Goal: Check status: Check status

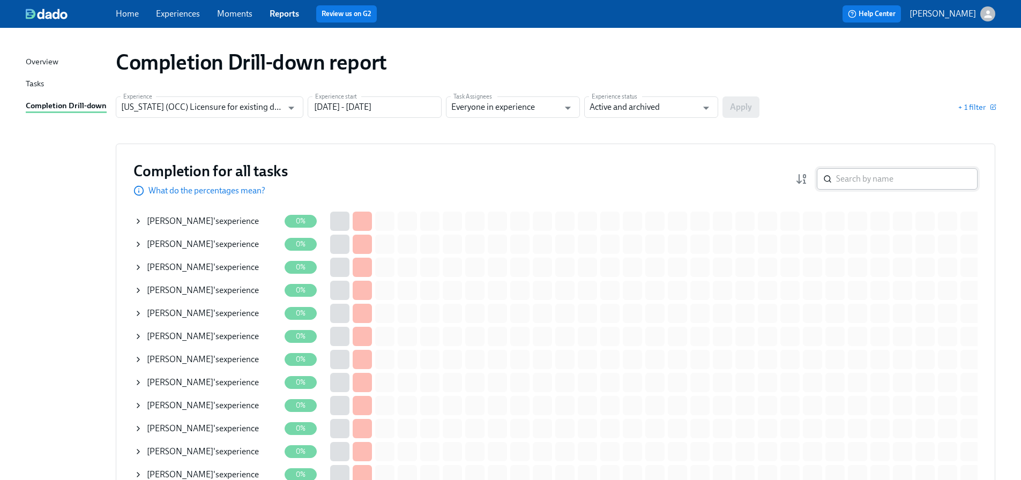
click at [880, 184] on input "search" at bounding box center [907, 178] width 142 height 21
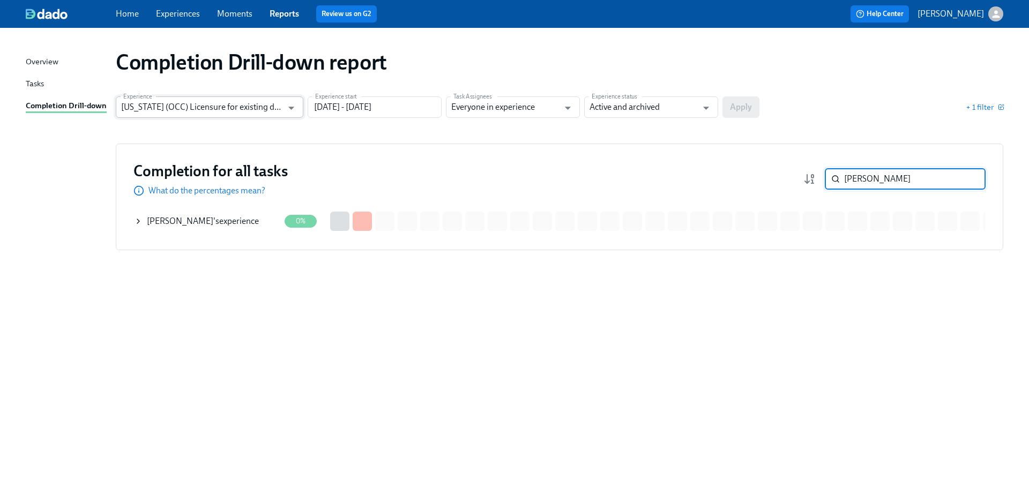
type input "[PERSON_NAME]"
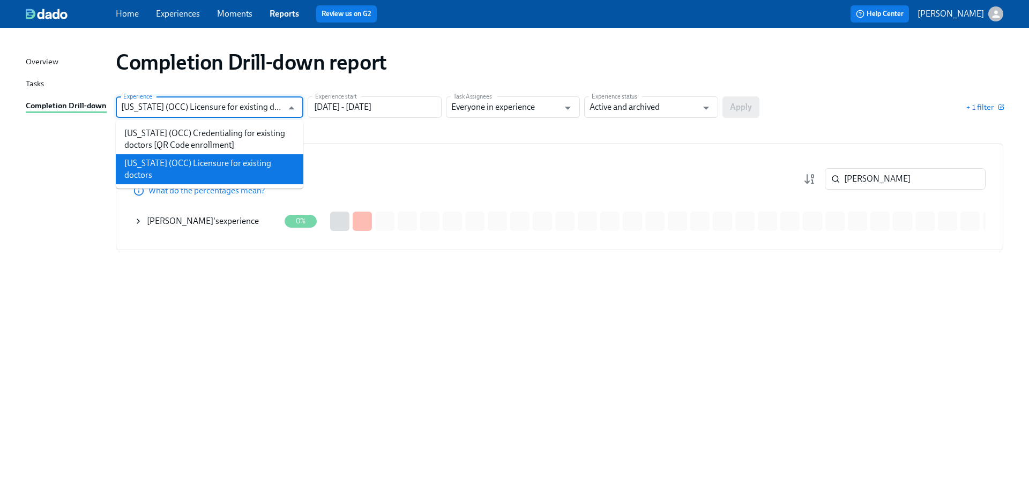
click at [195, 110] on input "[US_STATE] (OCC) Licensure for existing doctors" at bounding box center [201, 106] width 161 height 21
click at [201, 133] on li "[US_STATE] (OCC) Credentialing for existing doctors [QR Code enrollment]" at bounding box center [210, 139] width 188 height 30
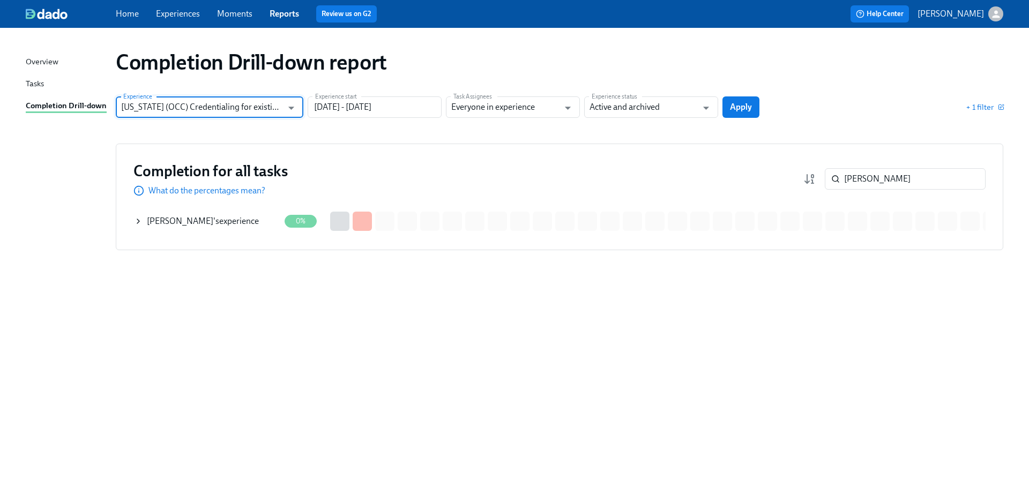
type input "[US_STATE] (OCC) Credentialing for existing doctors [QR Code enrollment]"
click at [747, 109] on span "Apply" at bounding box center [741, 107] width 22 height 11
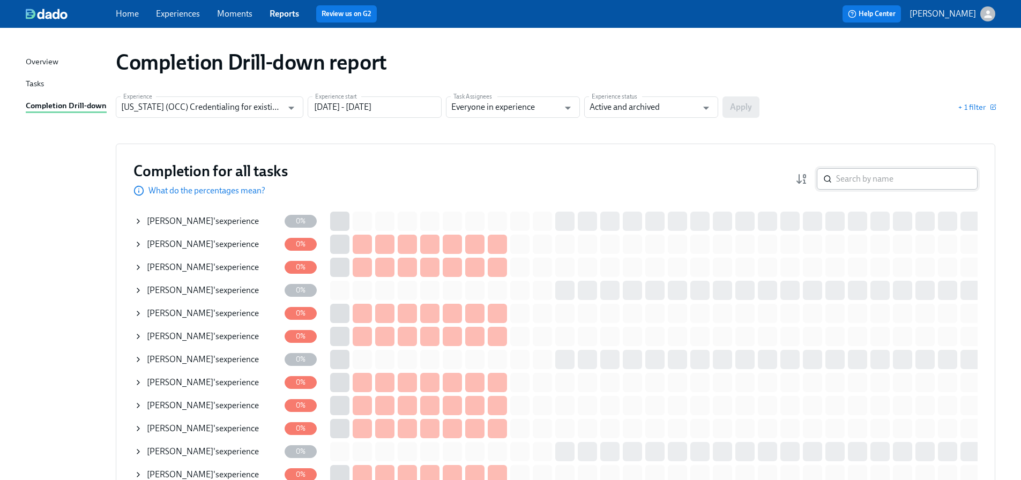
click at [849, 174] on input "search" at bounding box center [907, 178] width 142 height 21
type input "[PERSON_NAME]"
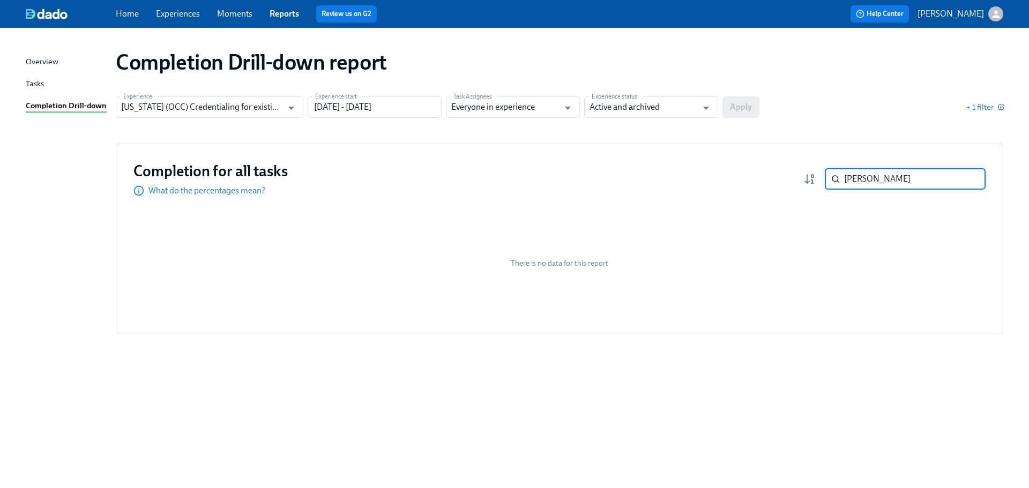
click at [968, 179] on input "[PERSON_NAME]" at bounding box center [915, 178] width 142 height 21
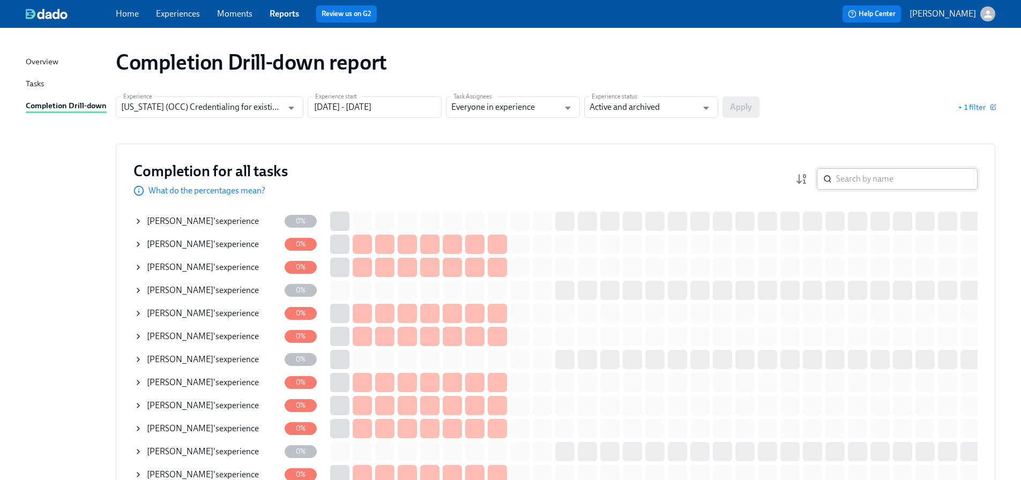
click at [887, 180] on input "search" at bounding box center [907, 178] width 142 height 21
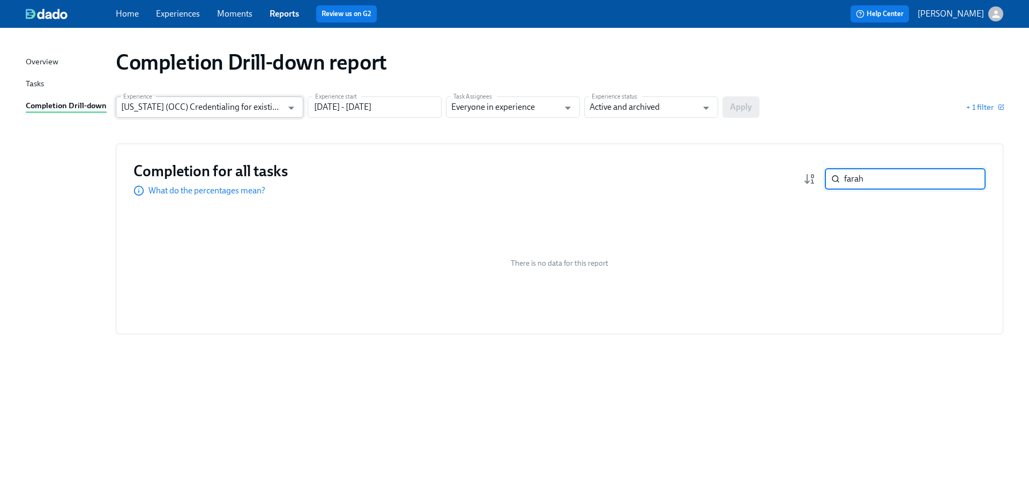
type input "farah"
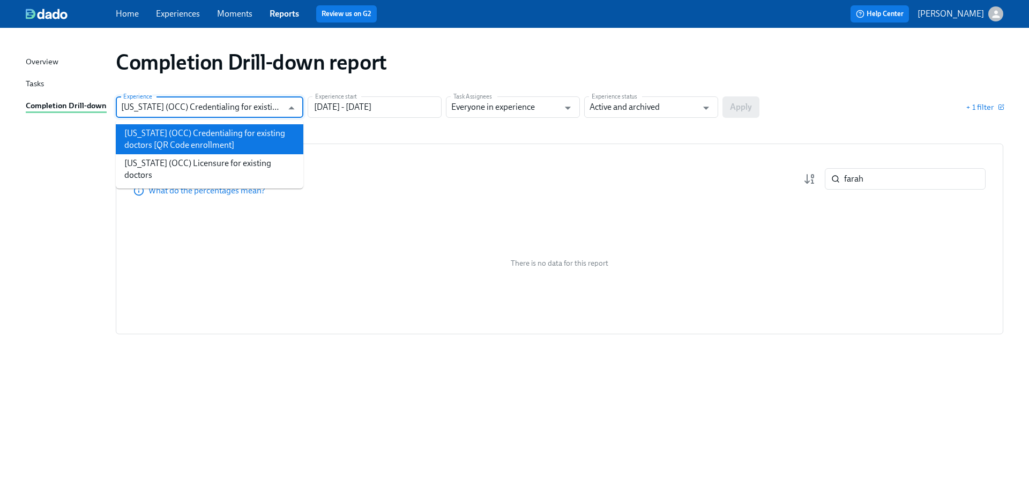
click at [179, 110] on input "[US_STATE] (OCC) Credentialing for existing doctors [QR Code enrollment]" at bounding box center [201, 106] width 161 height 21
click at [186, 159] on li "[US_STATE] (OCC) Licensure for existing doctors" at bounding box center [210, 169] width 188 height 30
type input "[US_STATE] (OCC) Licensure for existing doctors"
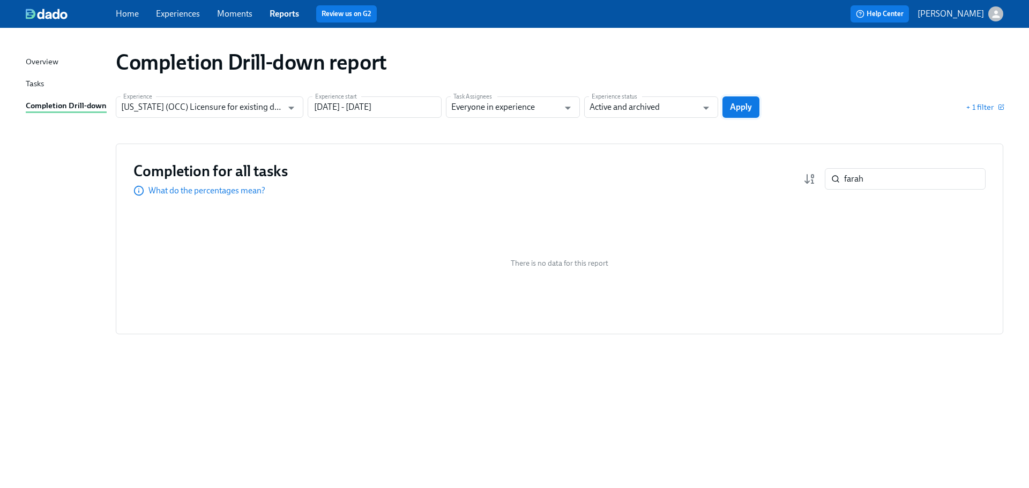
click at [739, 112] on span "Apply" at bounding box center [741, 107] width 22 height 11
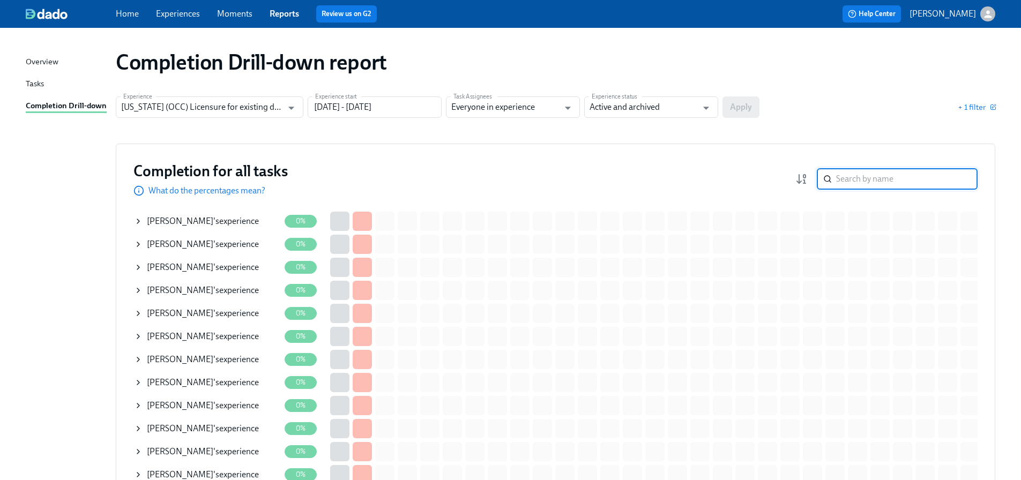
click at [848, 180] on input "search" at bounding box center [907, 178] width 142 height 21
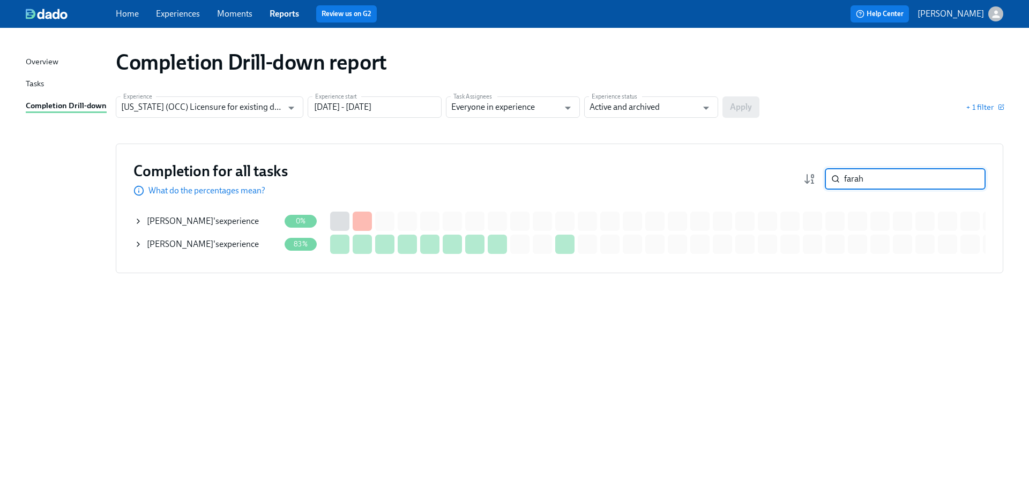
type input "farah"
click at [173, 222] on span "[PERSON_NAME]" at bounding box center [180, 221] width 66 height 10
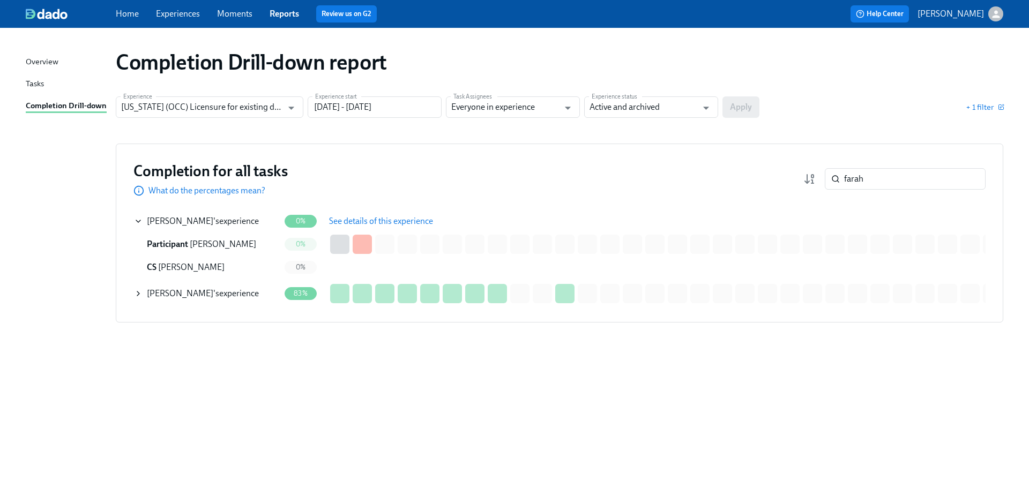
click at [384, 216] on span "See details of this experience" at bounding box center [381, 221] width 104 height 11
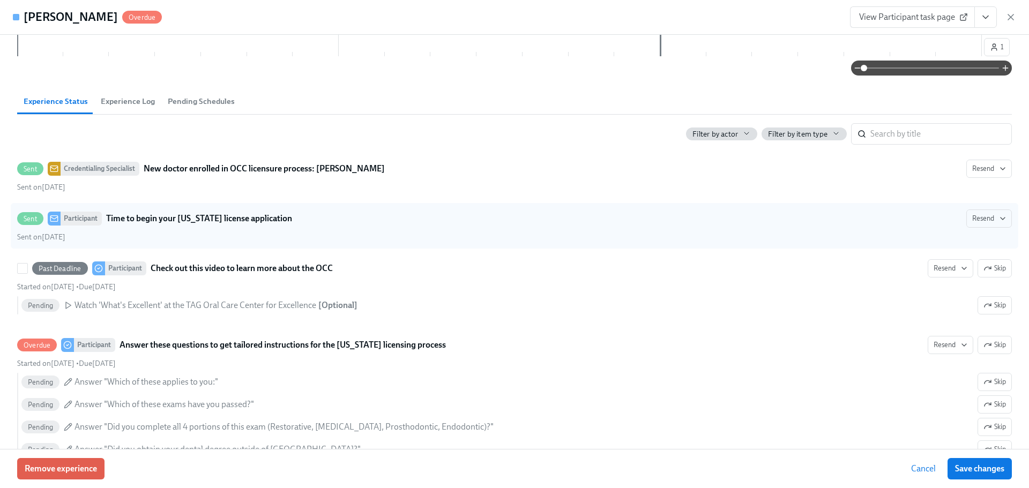
scroll to position [268, 0]
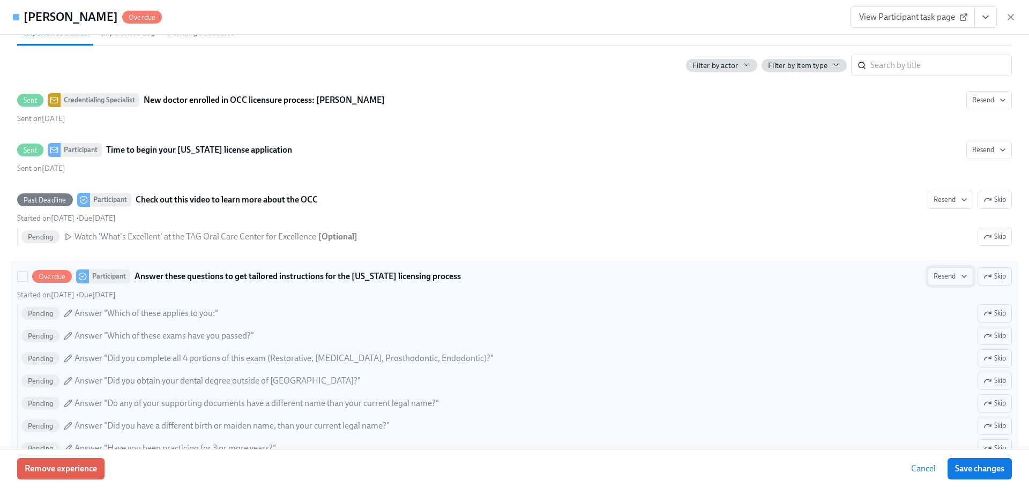
click at [934, 276] on span "Resend" at bounding box center [951, 276] width 34 height 11
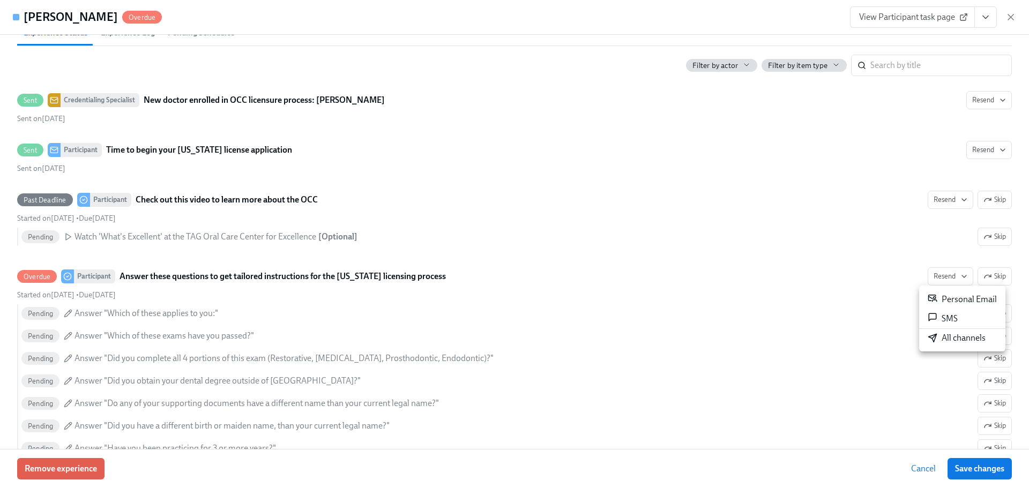
click at [954, 342] on div "All channels" at bounding box center [957, 338] width 58 height 12
